Goal: Task Accomplishment & Management: Use online tool/utility

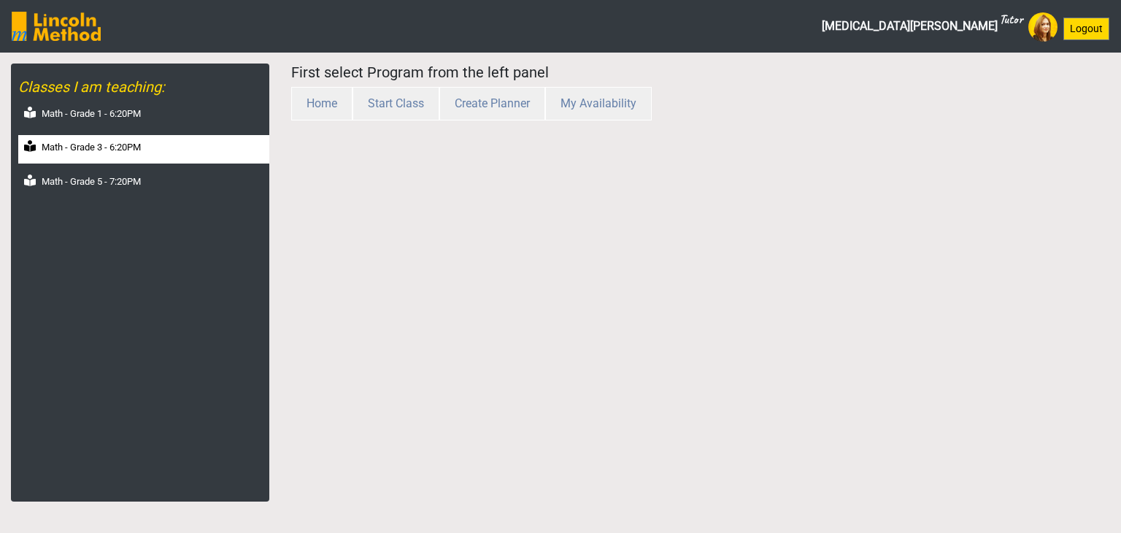
click at [93, 146] on label "Math - Grade 3 - 6:20PM" at bounding box center [91, 147] width 99 height 15
select select "month"
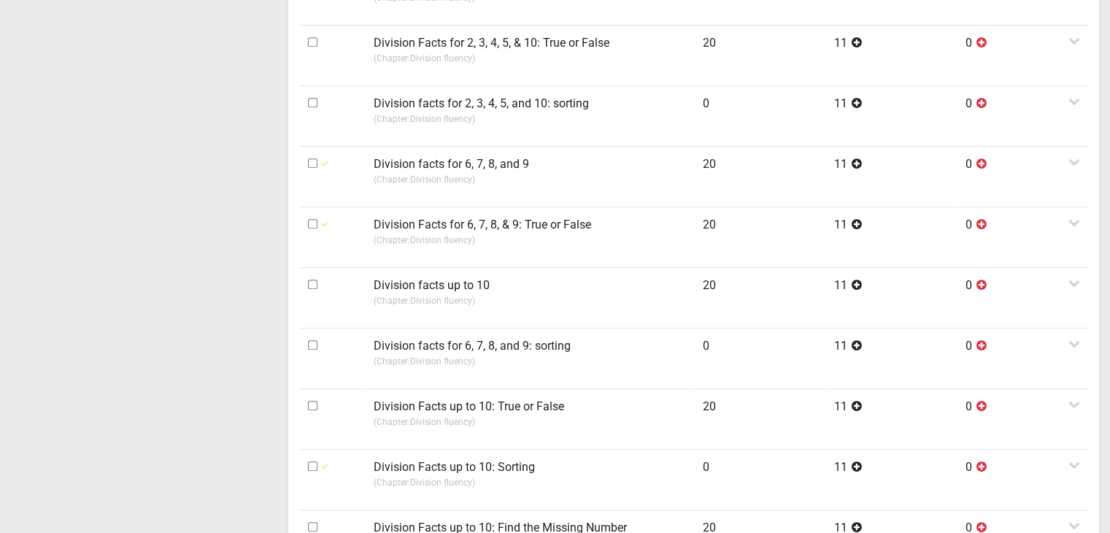
scroll to position [875, 0]
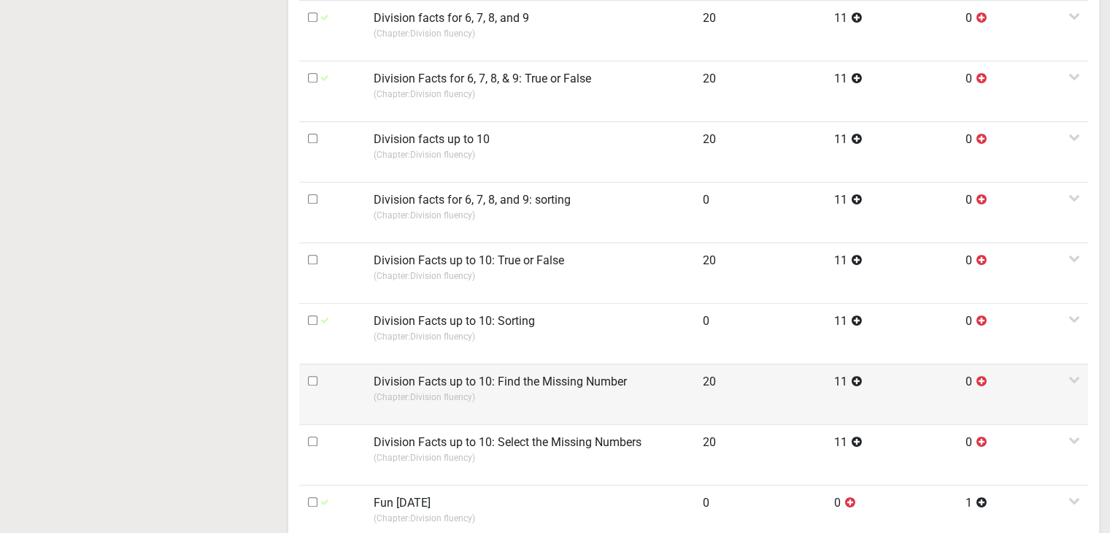
click at [500, 383] on label "Division Facts up to 10: Find the Missing Number" at bounding box center [500, 382] width 253 height 18
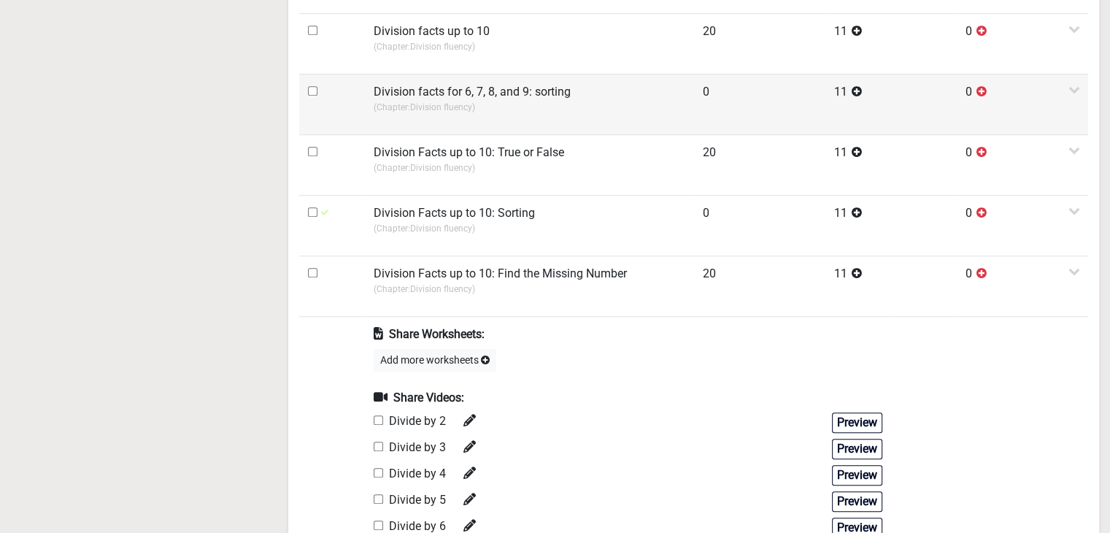
scroll to position [1021, 0]
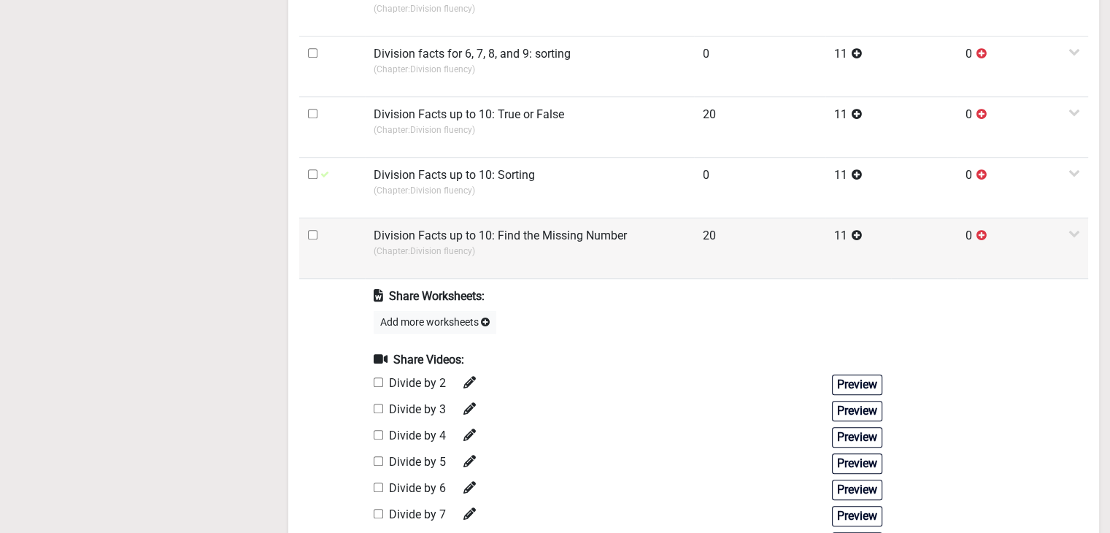
click at [311, 230] on input "checkbox" at bounding box center [312, 234] width 9 height 9
checkbox input "true"
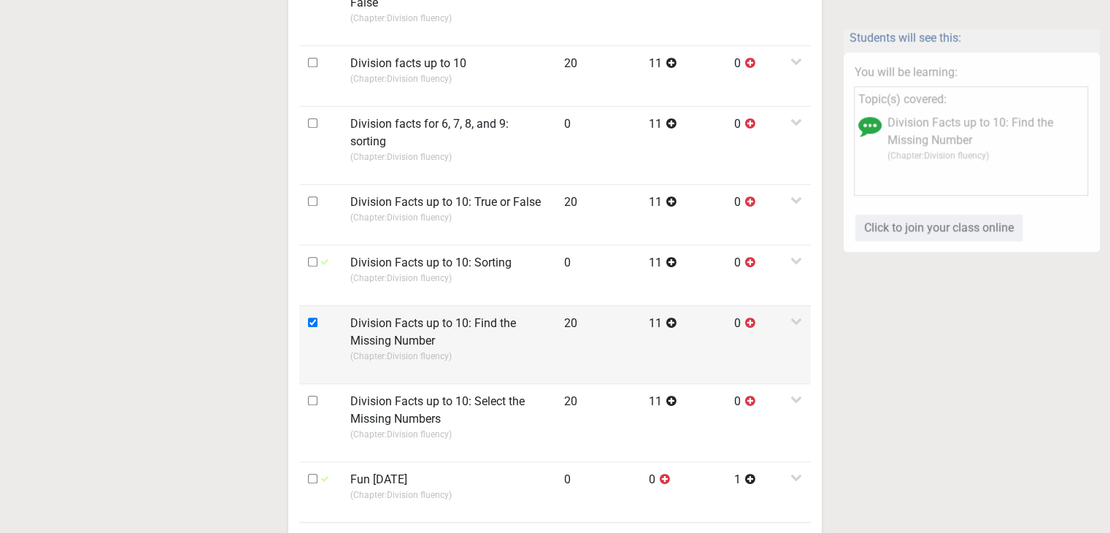
scroll to position [1167, 0]
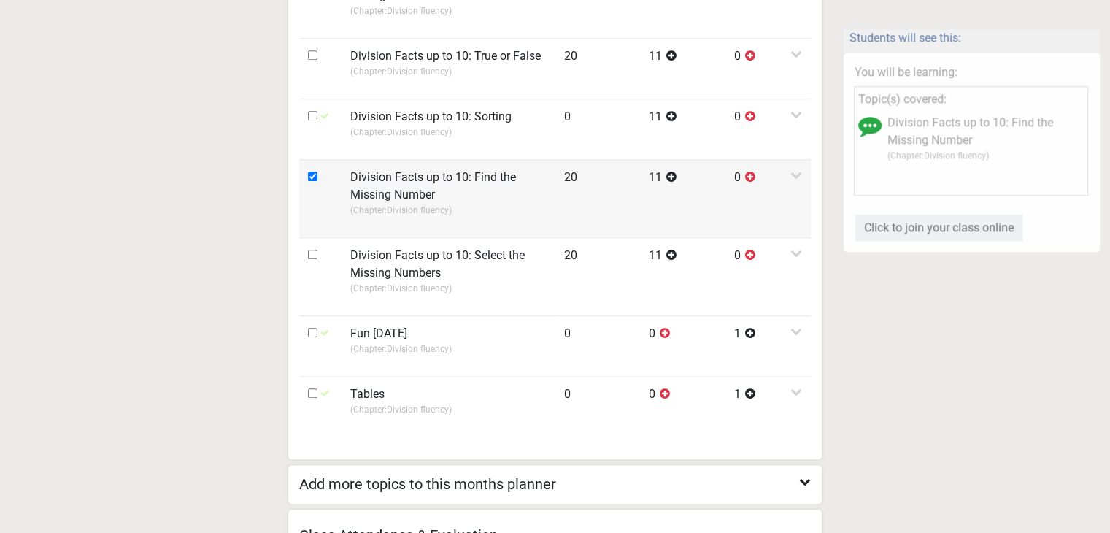
click at [380, 169] on label "Division Facts up to 10: Find the Missing Number" at bounding box center [448, 186] width 196 height 35
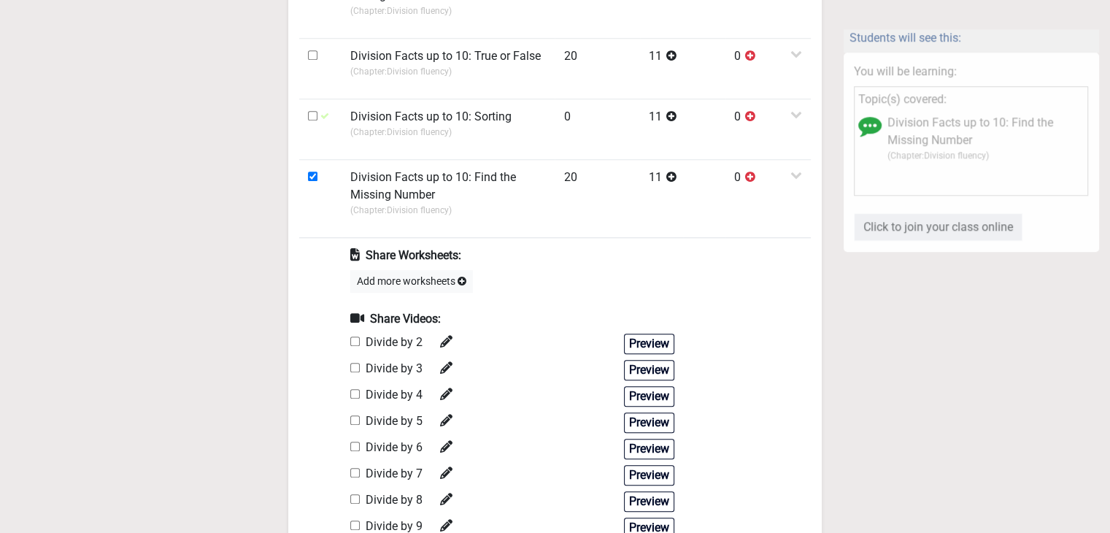
click at [353, 363] on input "checkbox" at bounding box center [354, 367] width 9 height 9
checkbox input "true"
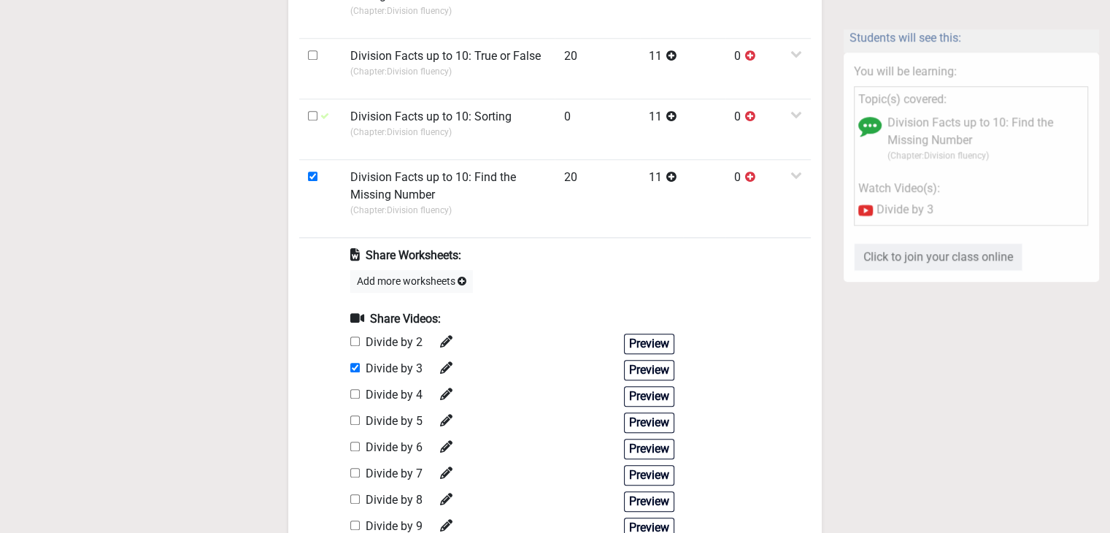
click at [353, 386] on div "Divide by 4" at bounding box center [401, 396] width 102 height 20
click at [356, 389] on input "checkbox" at bounding box center [354, 393] width 9 height 9
checkbox input "true"
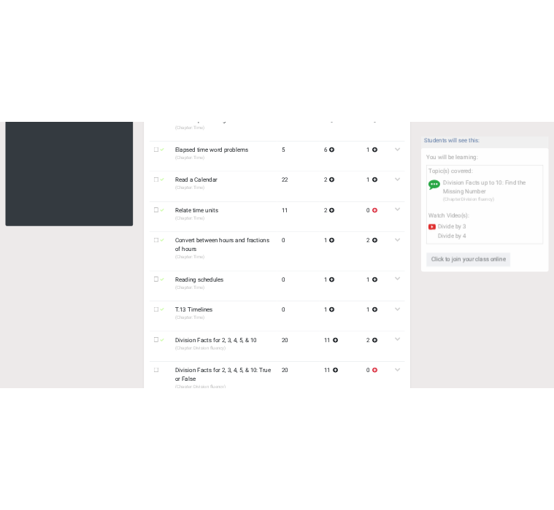
scroll to position [0, 0]
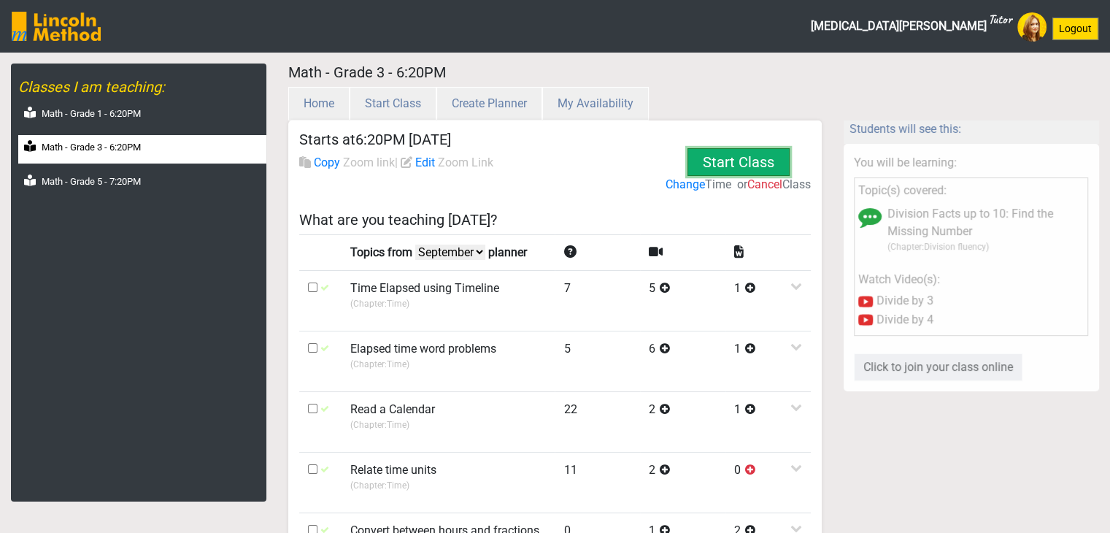
click at [730, 155] on button "Start Class" at bounding box center [738, 162] width 102 height 28
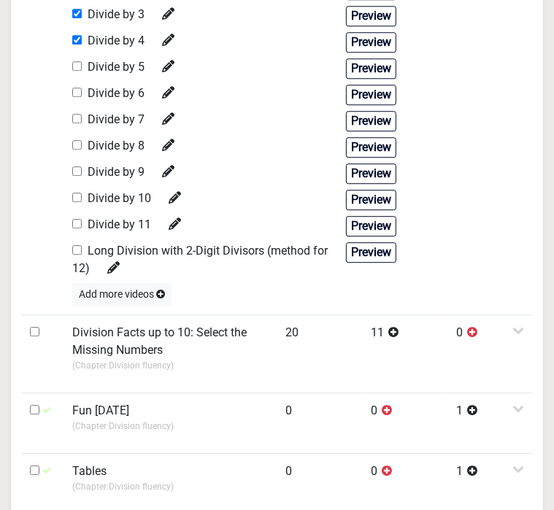
scroll to position [2043, 0]
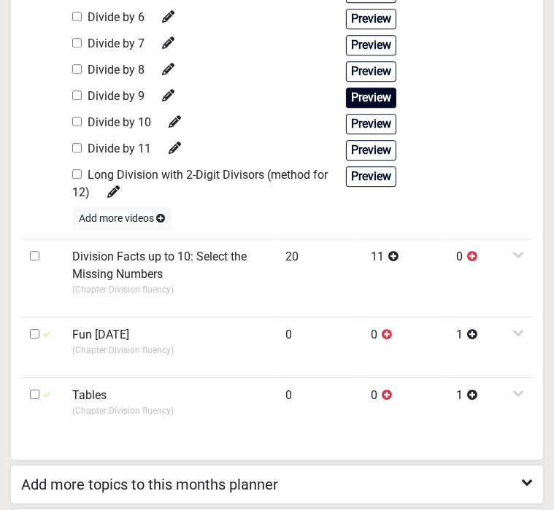
click at [346, 108] on button "Preview" at bounding box center [371, 98] width 50 height 20
click at [346, 82] on button "Preview" at bounding box center [371, 71] width 50 height 20
